Goal: Task Accomplishment & Management: Manage account settings

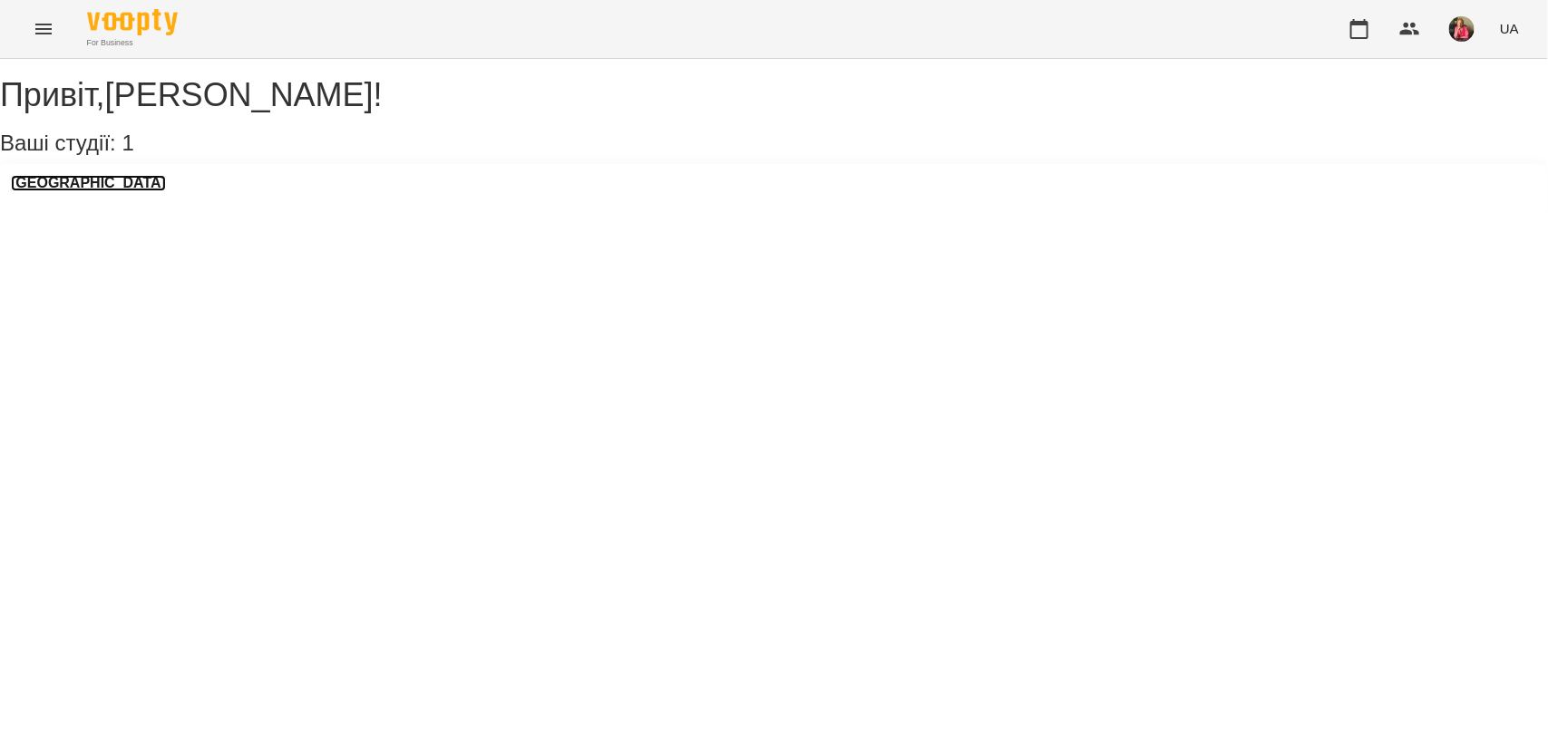
click at [62, 191] on h3 "[GEOGRAPHIC_DATA]" at bounding box center [88, 183] width 155 height 16
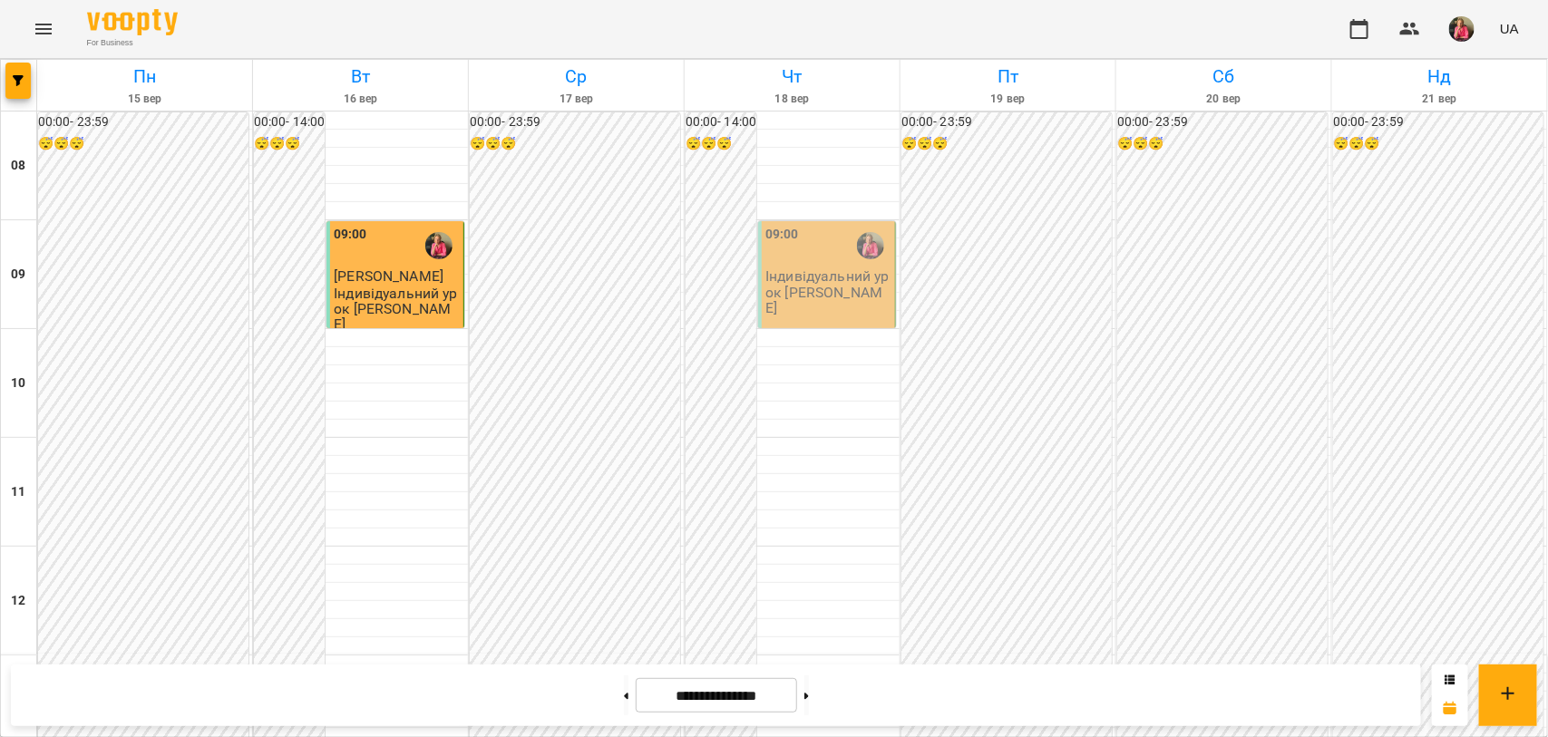
click at [825, 269] on p "Індивідуальний урок [PERSON_NAME]" at bounding box center [828, 291] width 126 height 47
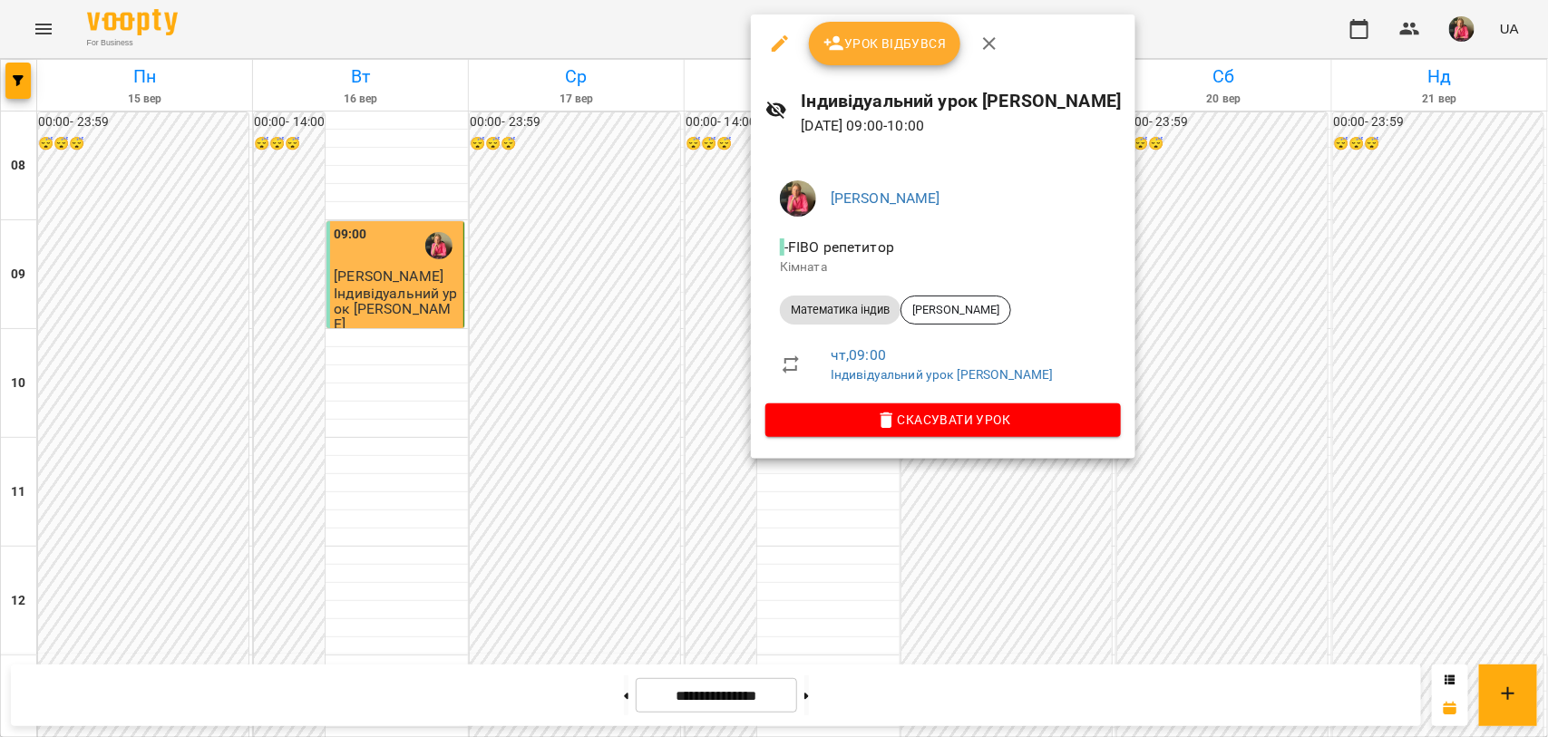
click at [900, 38] on span "Урок відбувся" at bounding box center [884, 44] width 123 height 22
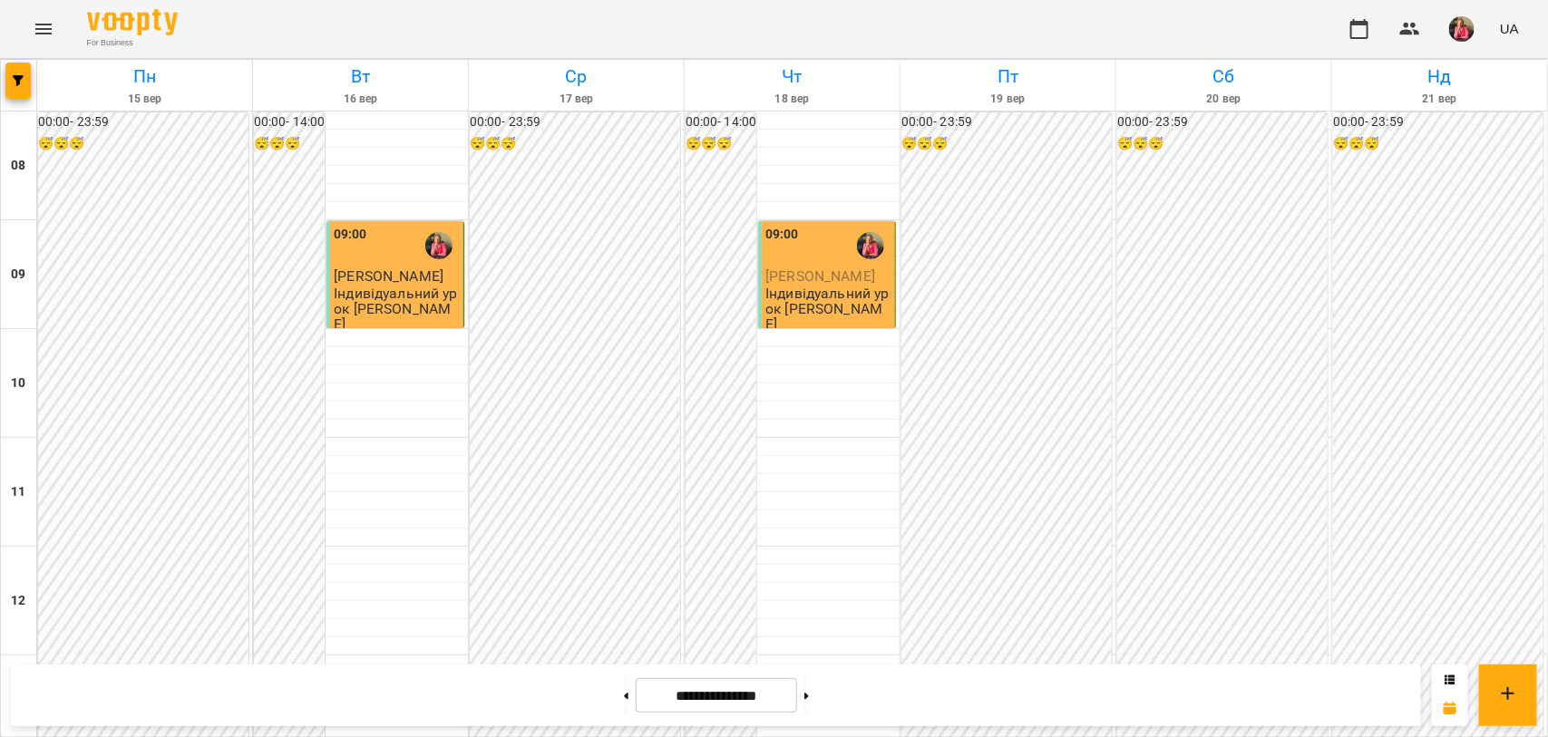
click at [812, 284] on div "09:00 [PERSON_NAME] урок [PERSON_NAME]" at bounding box center [828, 279] width 126 height 108
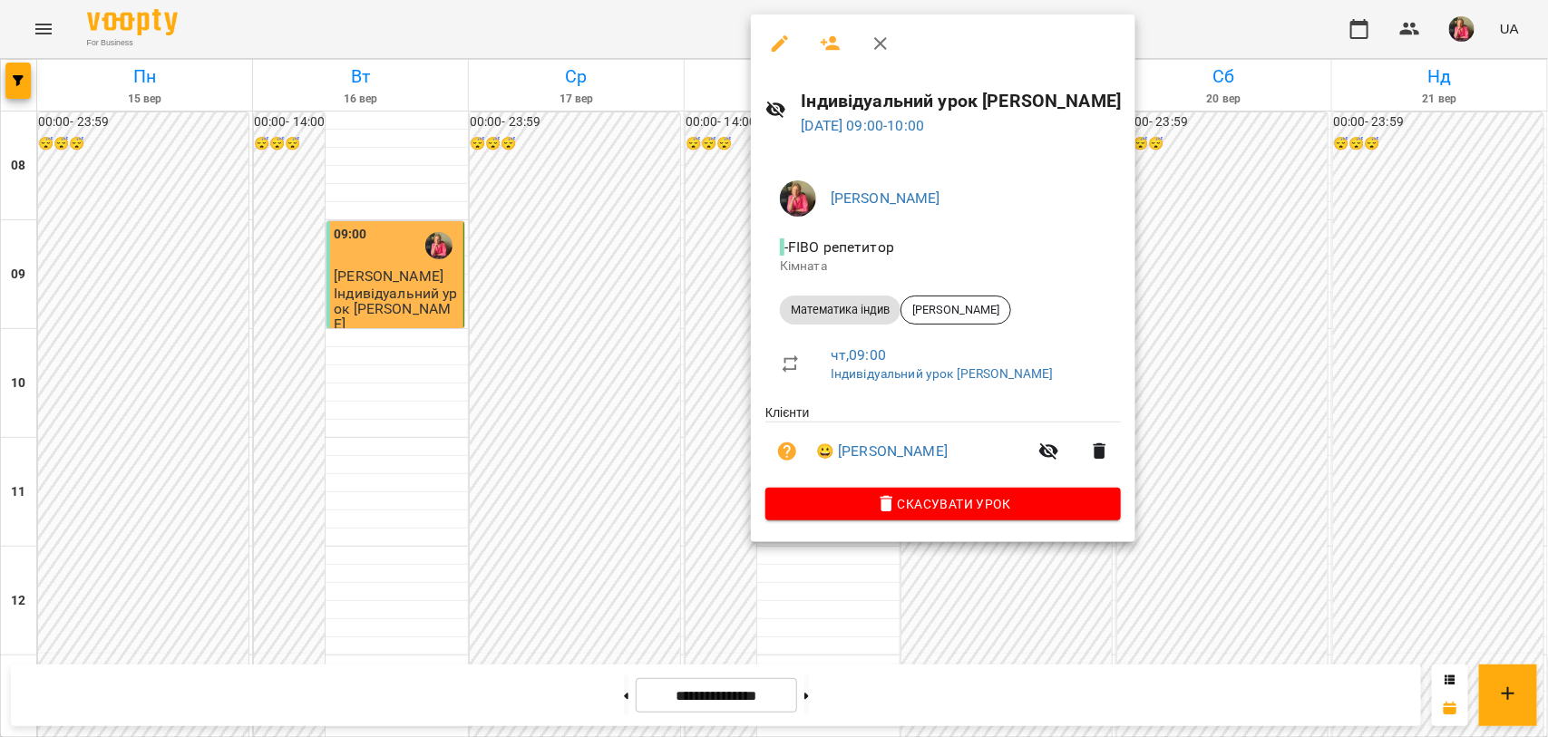
click at [681, 293] on div at bounding box center [774, 368] width 1548 height 737
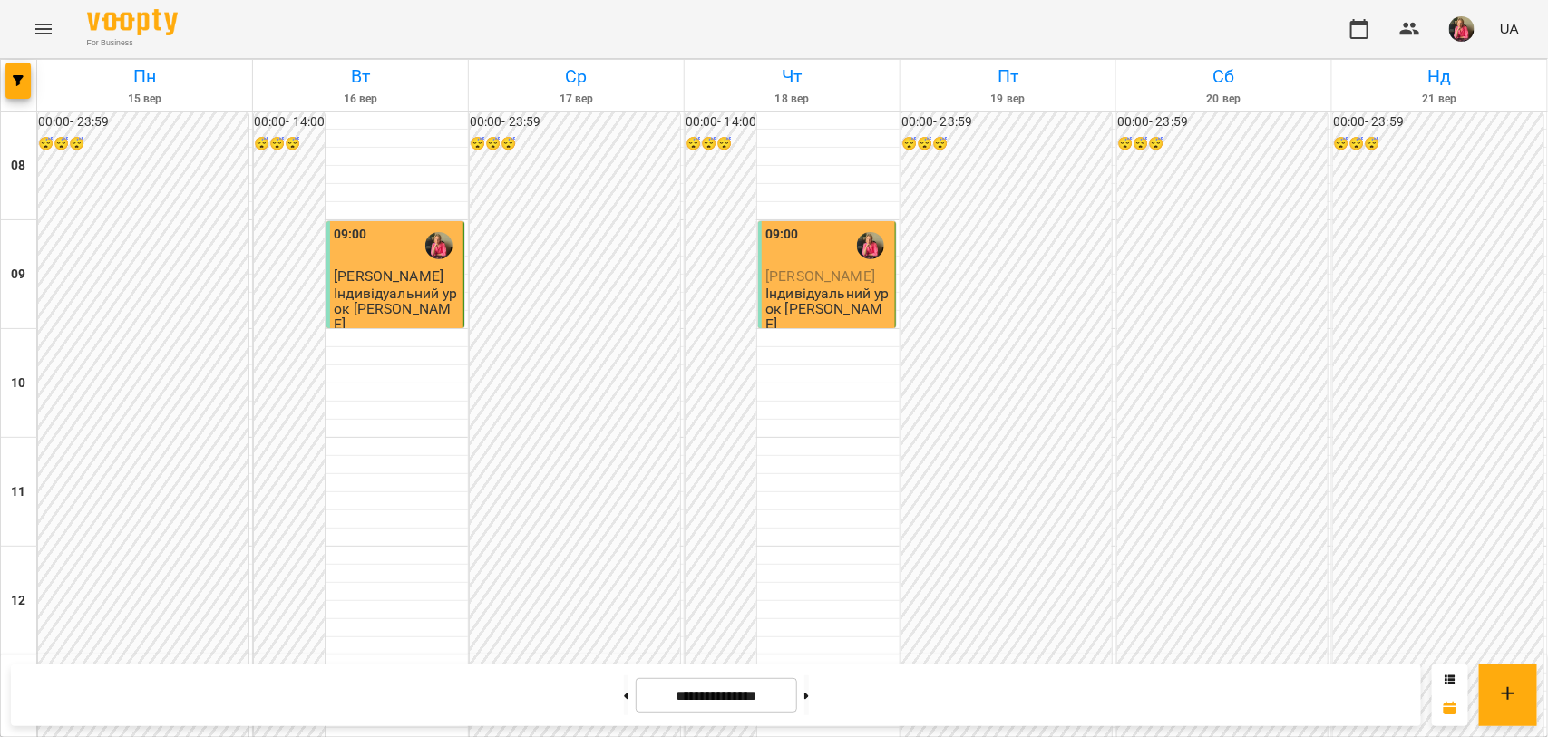
scroll to position [793, 0]
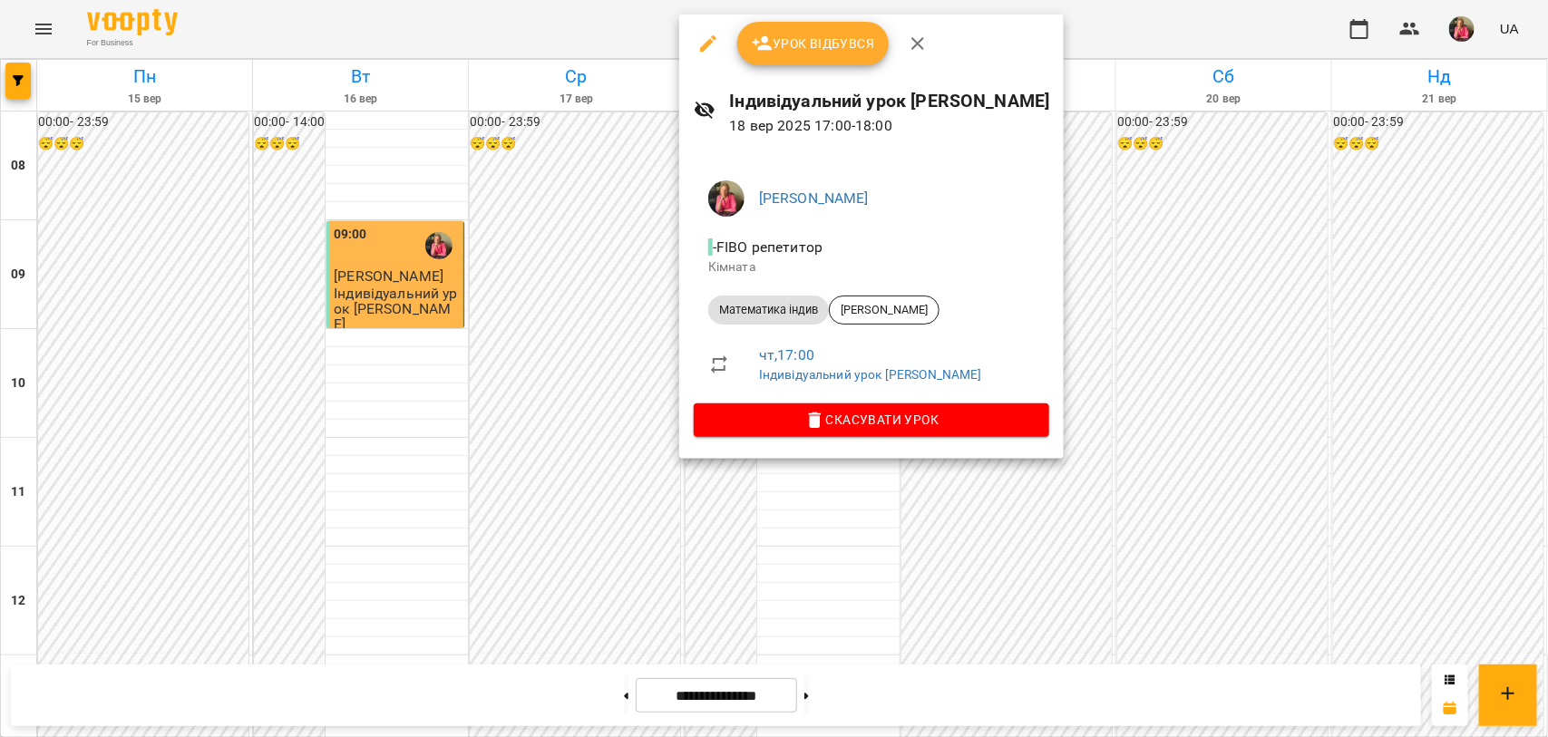
click at [594, 296] on div at bounding box center [774, 368] width 1548 height 737
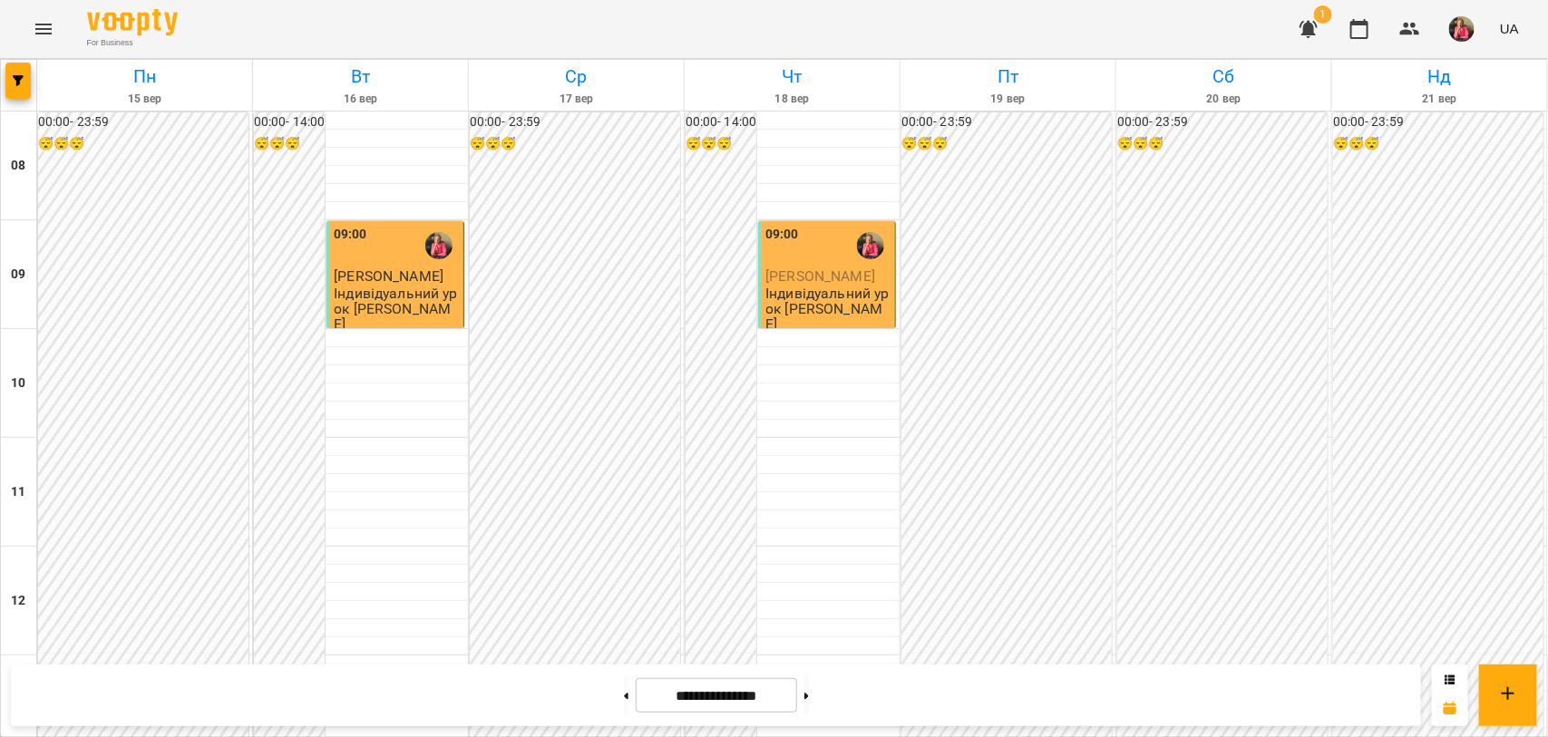
scroll to position [0, 0]
